Goal: Information Seeking & Learning: Learn about a topic

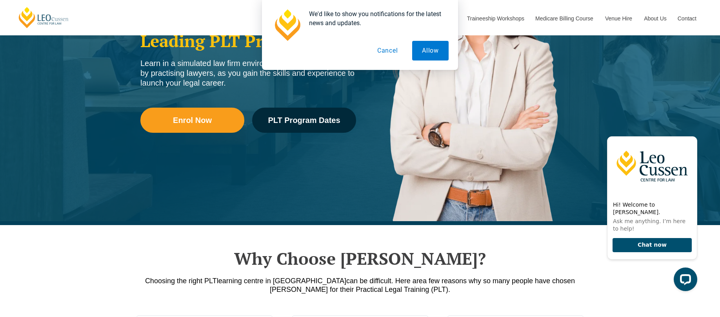
scroll to position [192, 0]
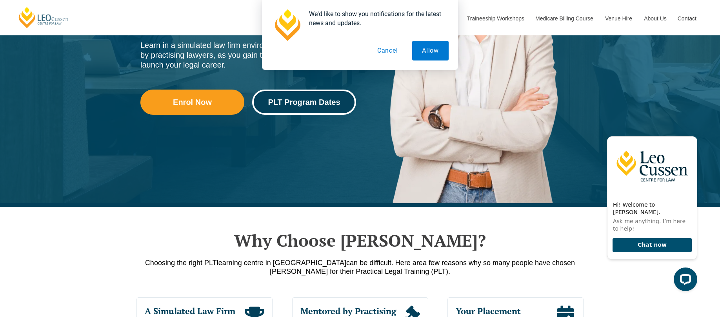
click at [305, 107] on link "PLT Program Dates" at bounding box center [304, 101] width 104 height 25
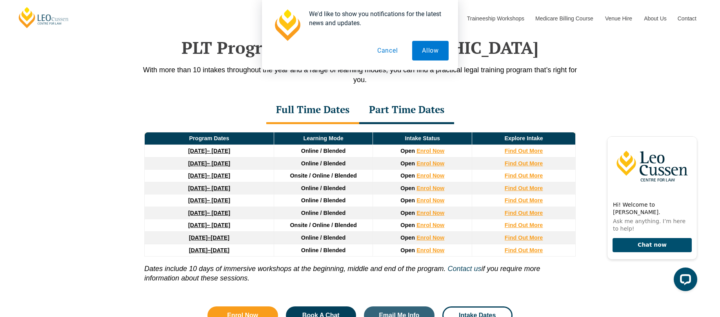
scroll to position [1024, 0]
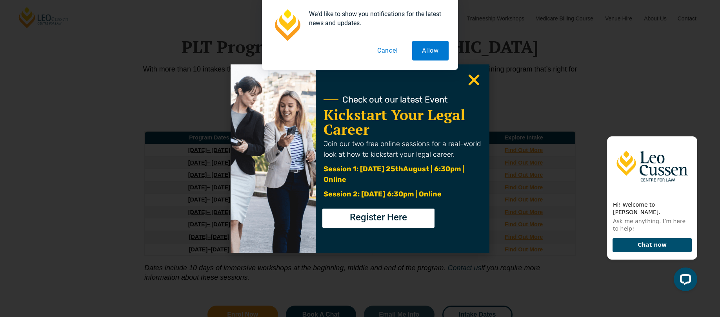
click at [472, 80] on icon "Close" at bounding box center [473, 79] width 15 height 15
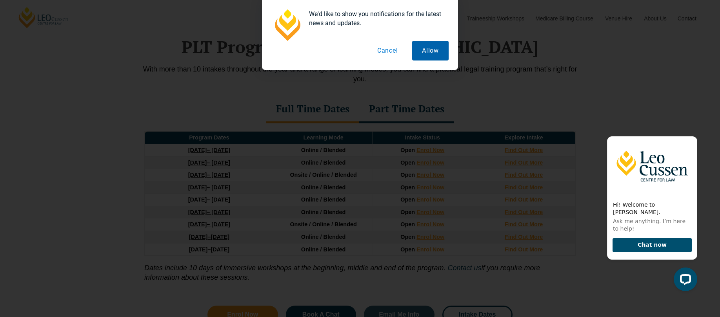
click at [425, 50] on button "Allow" at bounding box center [430, 51] width 36 height 20
